Goal: Transaction & Acquisition: Purchase product/service

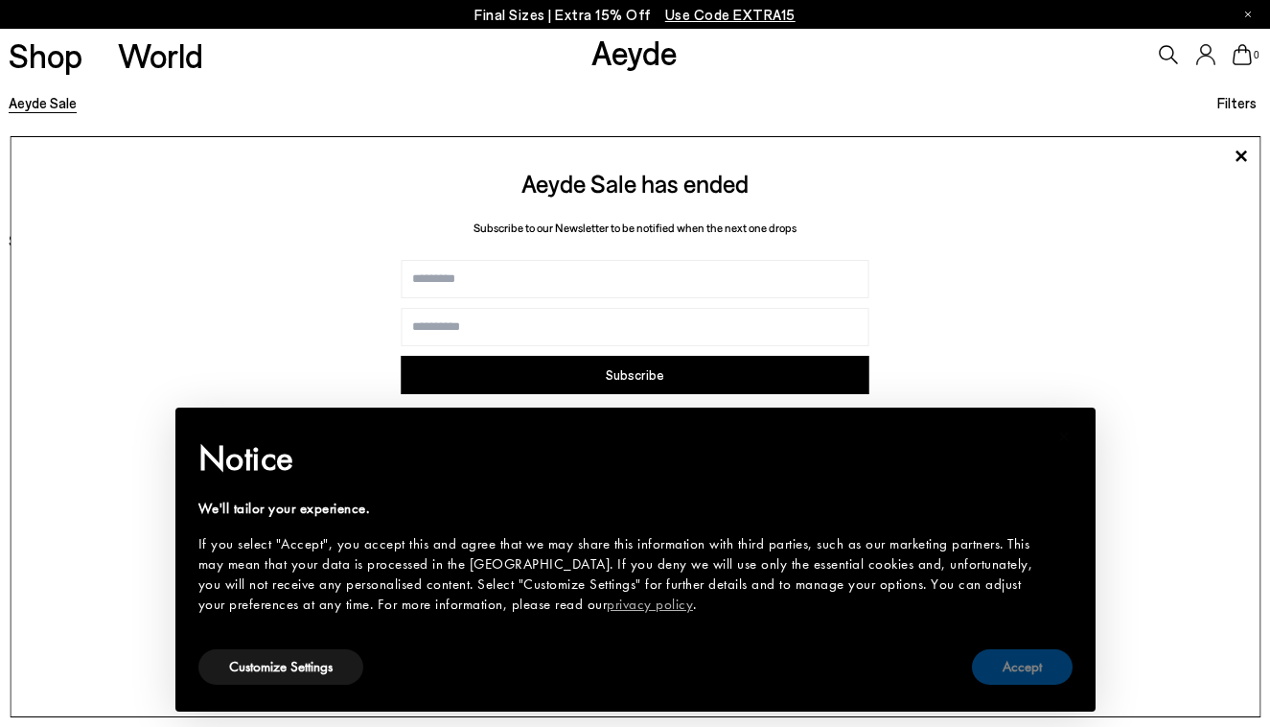
click at [1007, 650] on button "Accept" at bounding box center [1022, 666] width 101 height 35
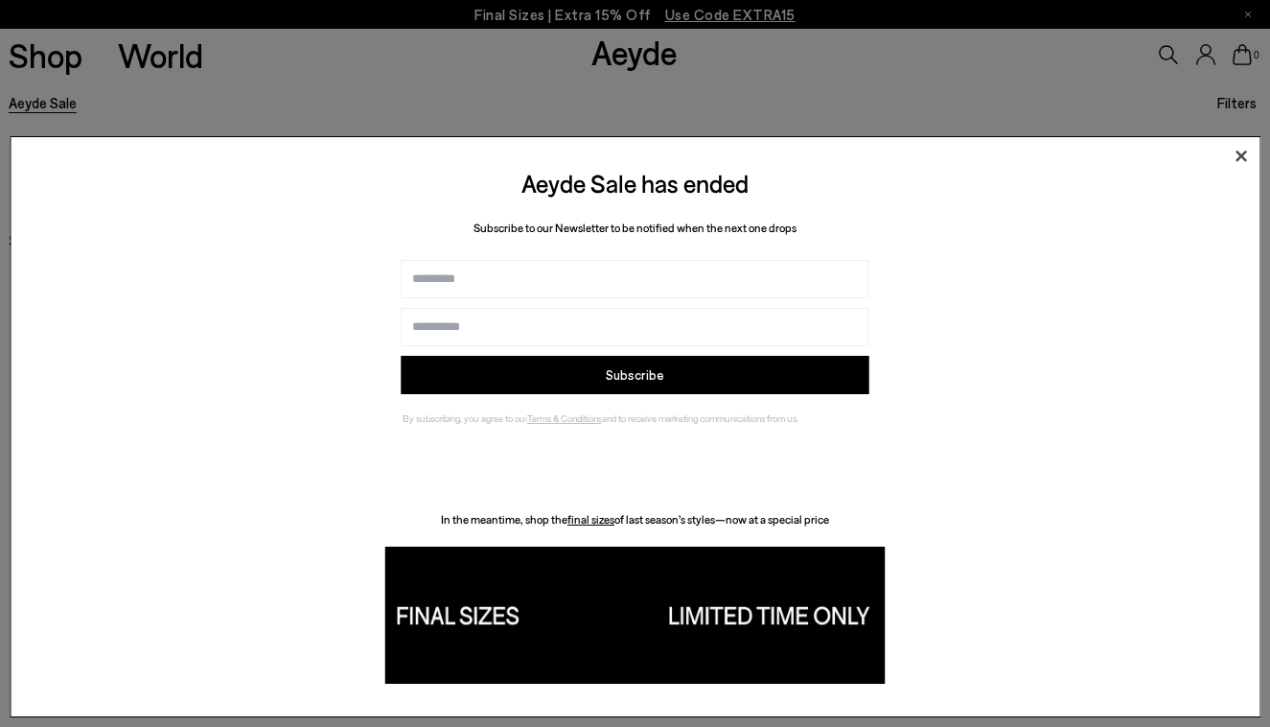
click at [1241, 149] on icon at bounding box center [1240, 156] width 29 height 29
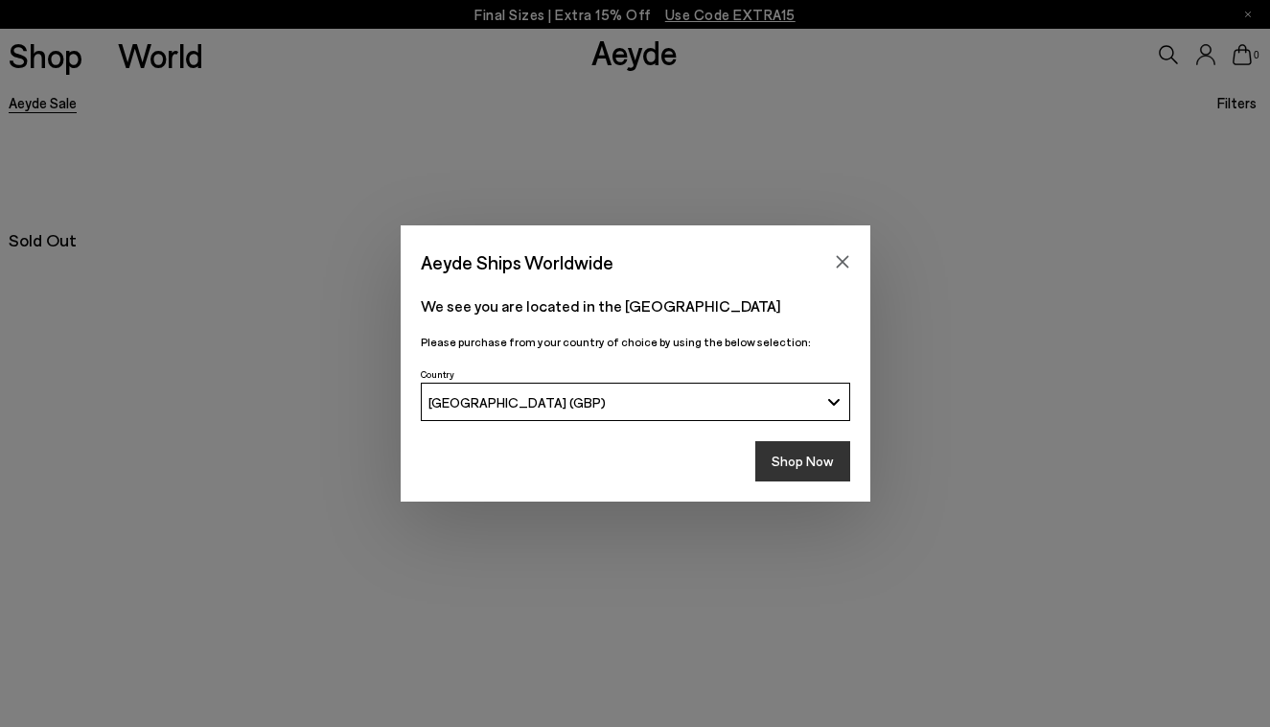
click at [801, 462] on button "Shop Now" at bounding box center [802, 461] width 95 height 40
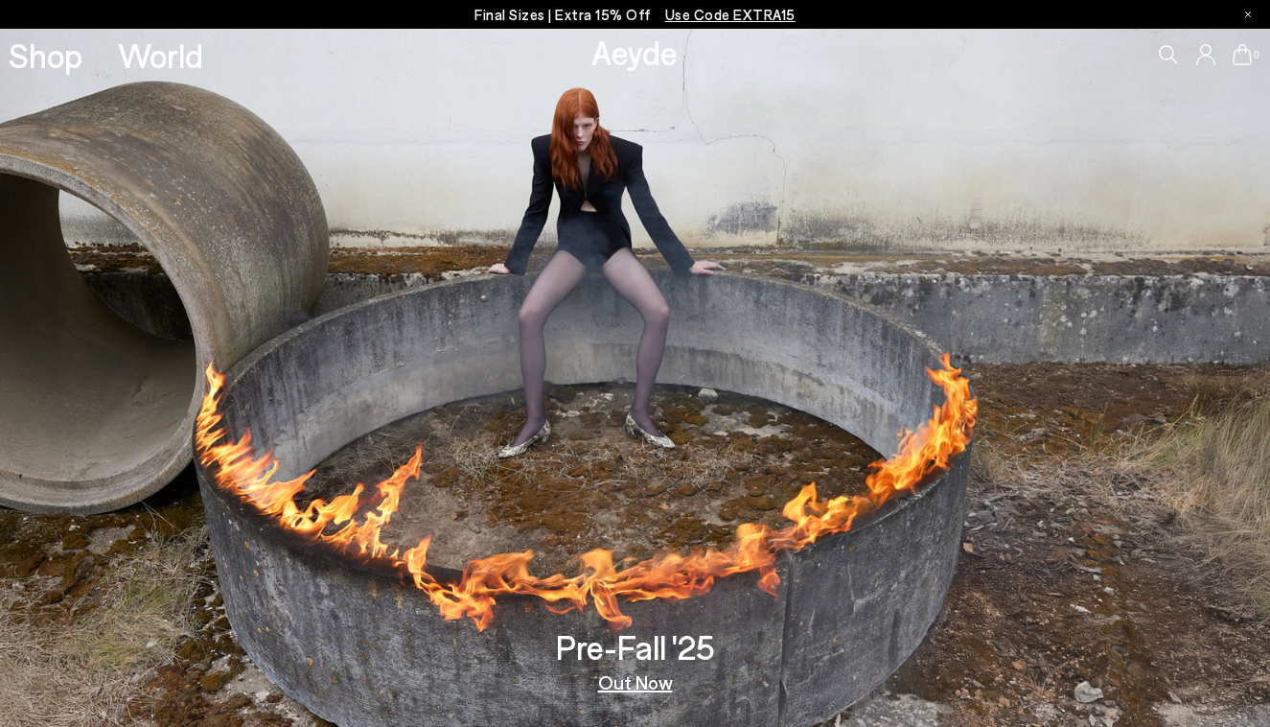
click at [626, 683] on link "Out Now" at bounding box center [635, 681] width 75 height 19
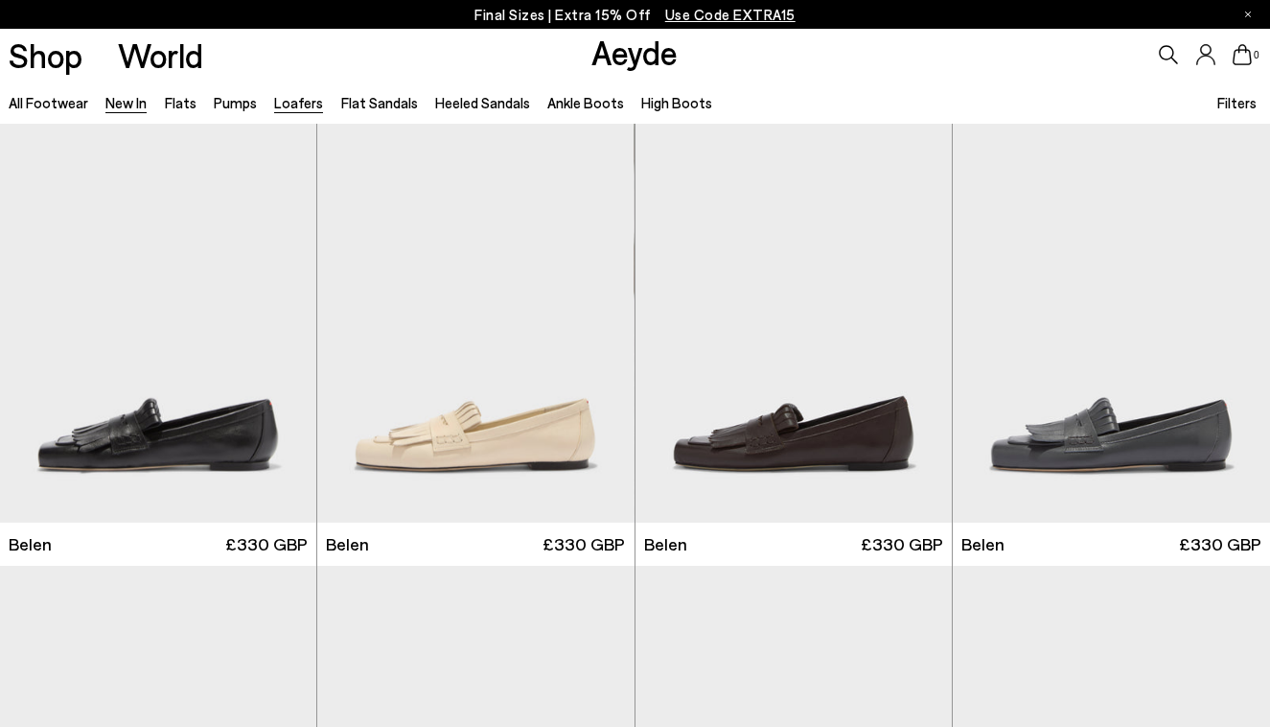
click at [291, 104] on link "Loafers" at bounding box center [298, 102] width 49 height 17
